Goal: Task Accomplishment & Management: Use online tool/utility

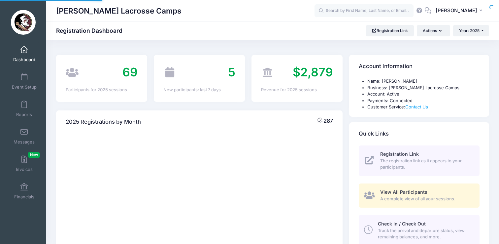
select select
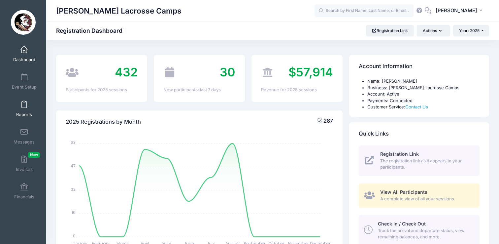
click at [20, 106] on link "Reports" at bounding box center [24, 108] width 31 height 23
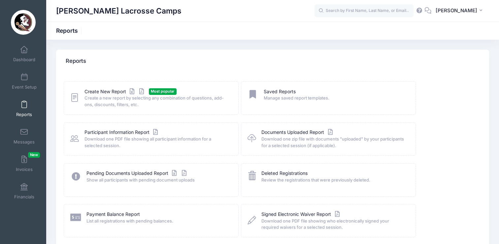
click at [71, 95] on icon at bounding box center [74, 97] width 9 height 10
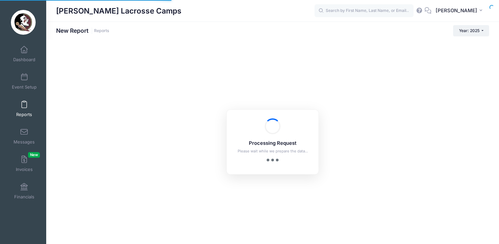
checkbox input "true"
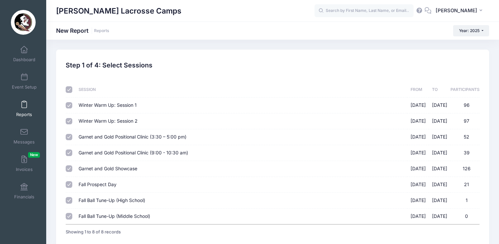
click at [69, 91] on input "checkbox" at bounding box center [69, 89] width 7 height 7
checkbox input "false"
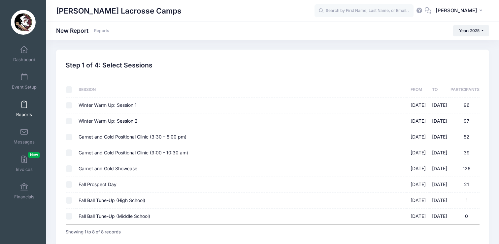
checkbox input "false"
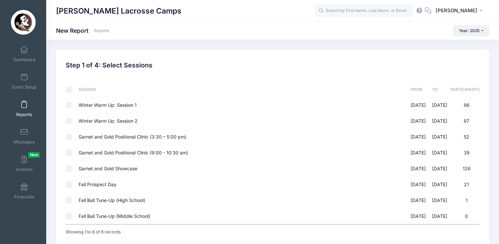
drag, startPoint x: 70, startPoint y: 137, endPoint x: 70, endPoint y: 148, distance: 10.9
click at [71, 137] on input "Garnet and Gold Positional Clinic (3:30 – 5:00 pm) 08/17/2025 - 08/17/2025 52" at bounding box center [69, 137] width 7 height 7
checkbox input "true"
click at [70, 148] on td at bounding box center [71, 153] width 10 height 16
click at [68, 153] on input "Garnet and Gold Positional Clinic (9:00 - 10:30 am) 08/17/2025 - 08/17/2025 39" at bounding box center [69, 152] width 7 height 7
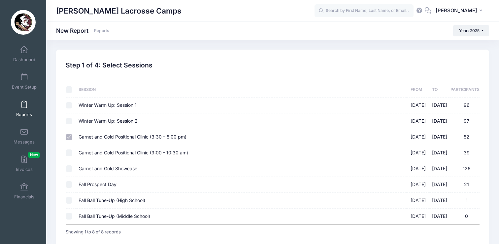
checkbox input "true"
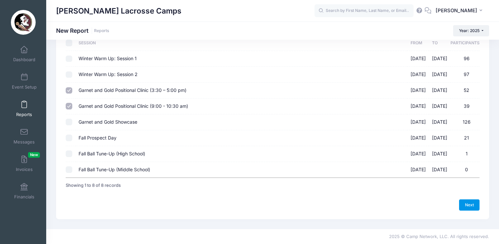
click at [468, 205] on link "Next" at bounding box center [469, 204] width 20 height 11
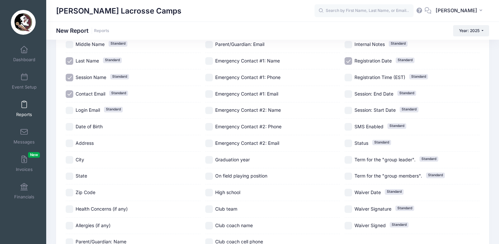
scroll to position [77, 0]
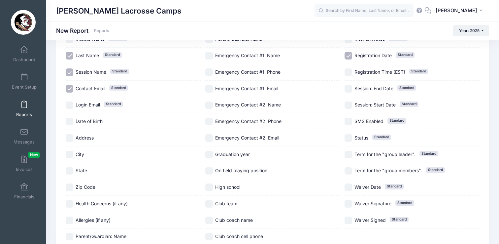
click at [212, 152] on input "Graduation year" at bounding box center [209, 155] width 8 height 8
checkbox input "true"
click at [211, 170] on input "On field playing position" at bounding box center [209, 171] width 8 height 8
checkbox input "true"
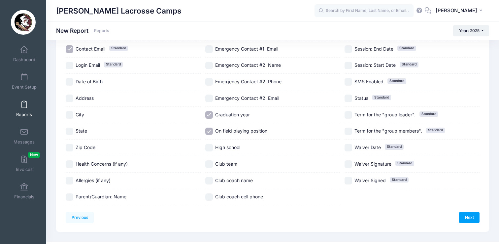
scroll to position [129, 0]
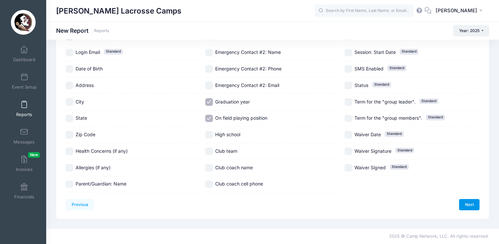
click at [470, 207] on link "Next" at bounding box center [469, 204] width 20 height 11
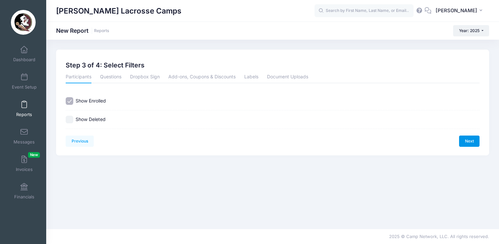
click at [468, 141] on link "Next" at bounding box center [469, 140] width 20 height 11
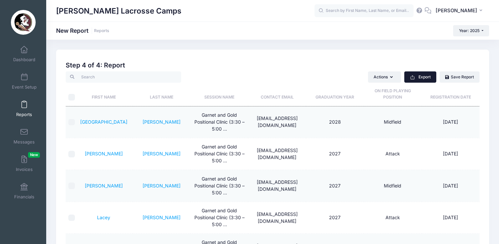
click at [415, 79] on icon "button" at bounding box center [412, 77] width 5 height 5
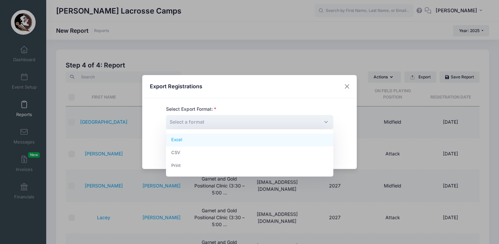
drag, startPoint x: 258, startPoint y: 123, endPoint x: 259, endPoint y: 138, distance: 15.2
click at [258, 123] on span "Select a format" at bounding box center [249, 122] width 167 height 14
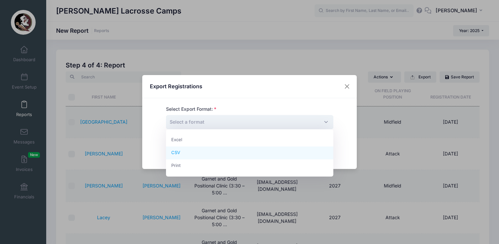
select select "excel"
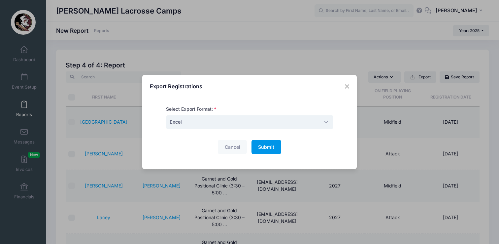
click at [266, 149] on span "Submit" at bounding box center [266, 147] width 16 height 6
